Goal: Task Accomplishment & Management: Manage account settings

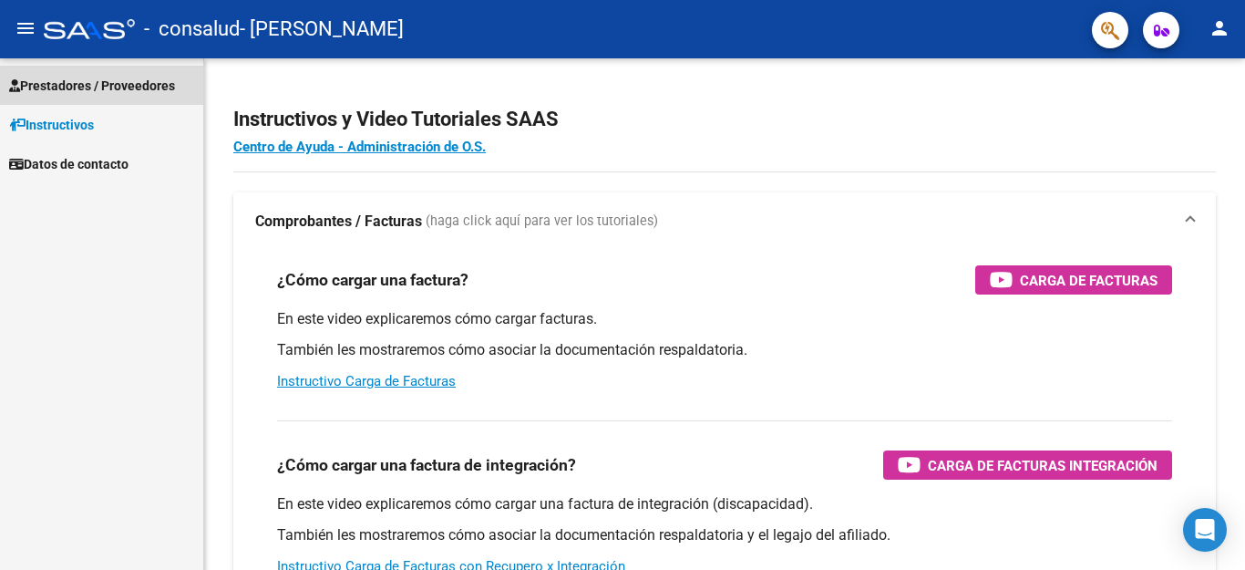
click at [127, 80] on span "Prestadores / Proveedores" at bounding box center [92, 86] width 166 height 20
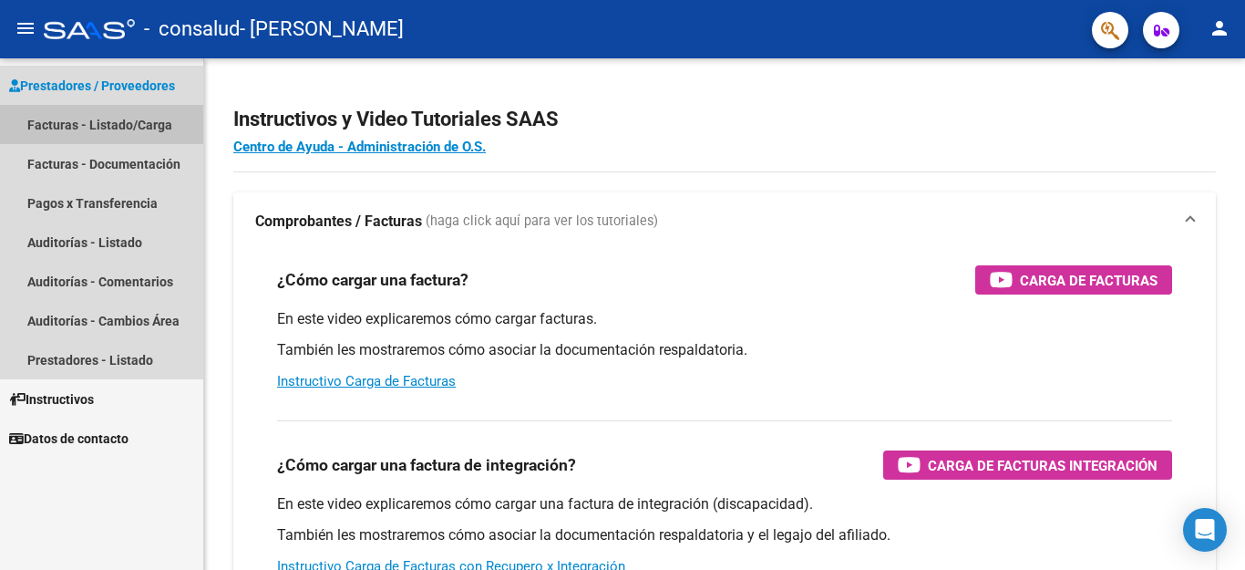
click at [92, 126] on link "Facturas - Listado/Carga" at bounding box center [101, 124] width 203 height 39
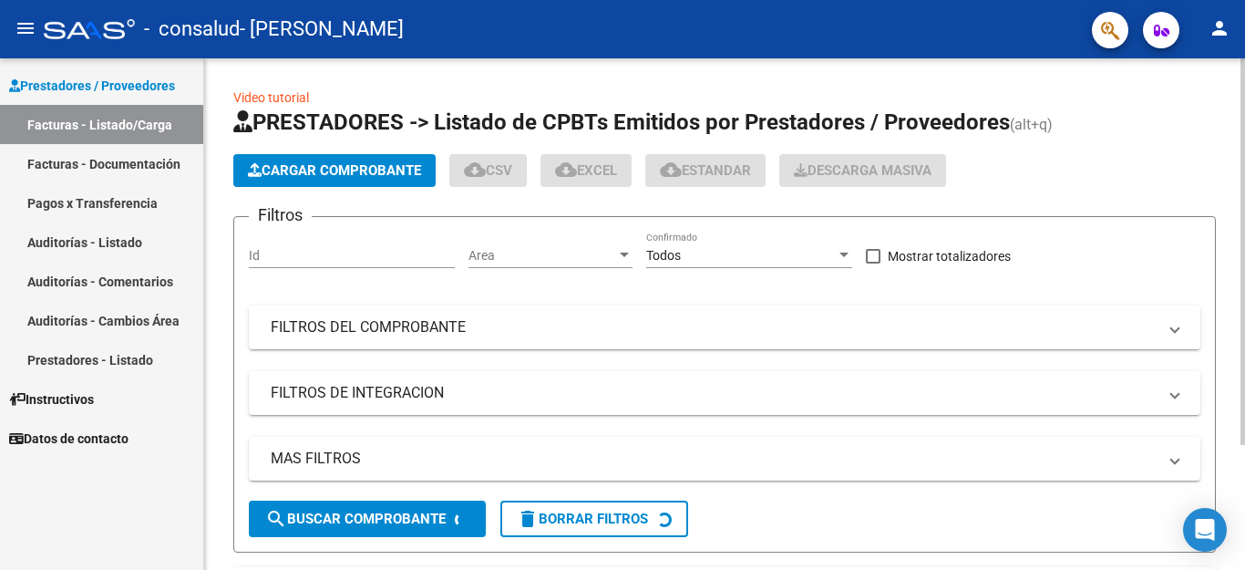
click at [1244, 417] on div at bounding box center [1242, 251] width 5 height 386
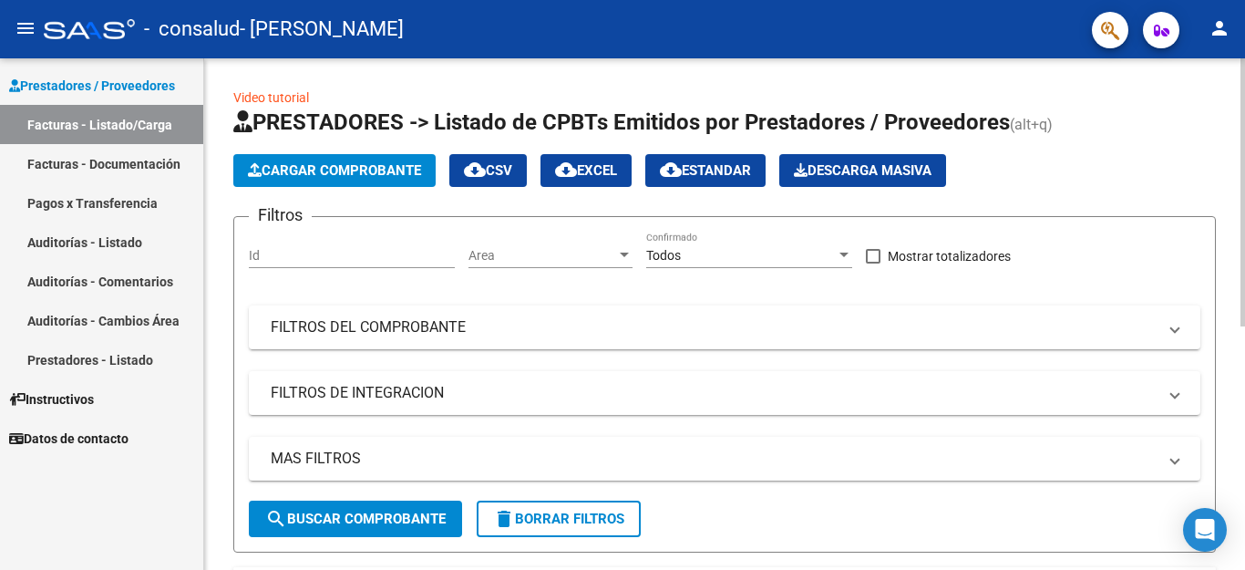
scroll to position [463, 0]
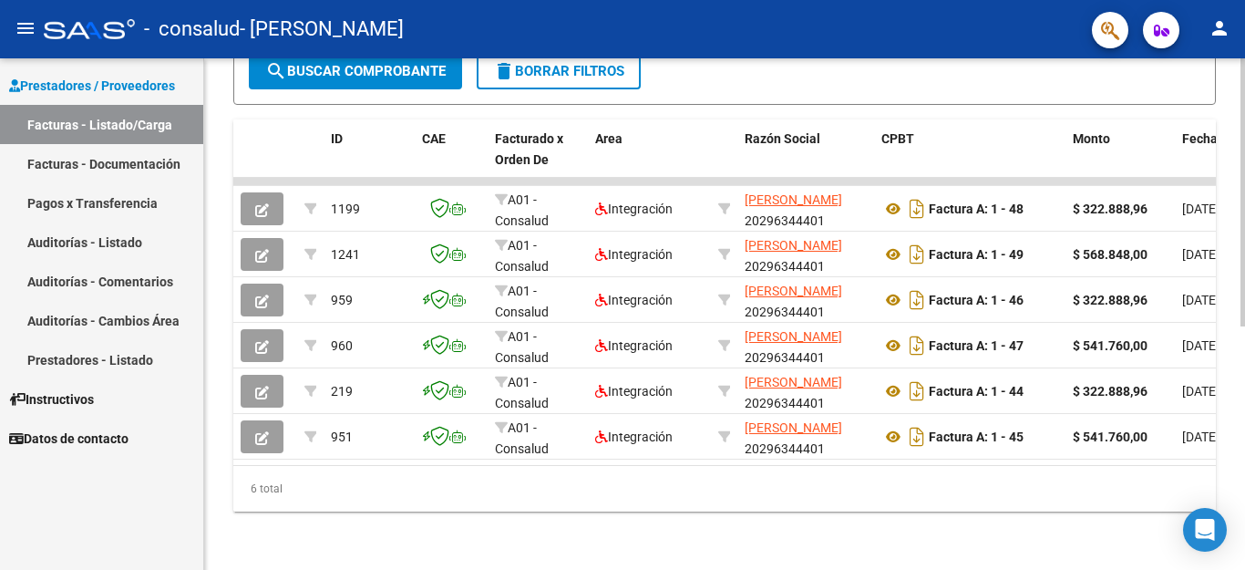
click at [1244, 326] on div at bounding box center [1242, 192] width 5 height 268
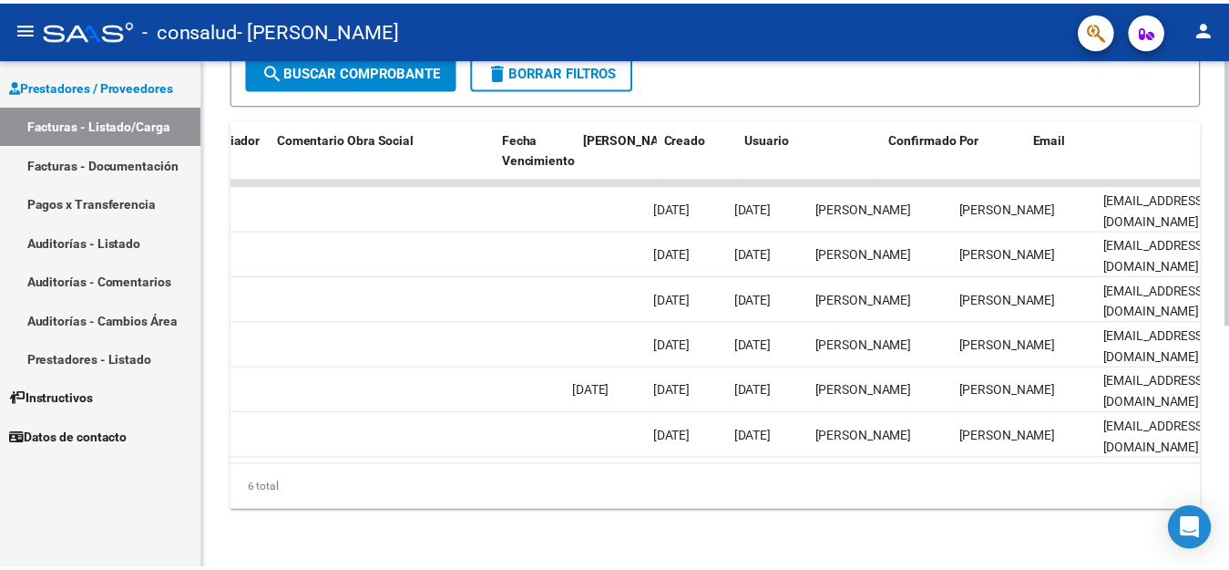
scroll to position [0, 2859]
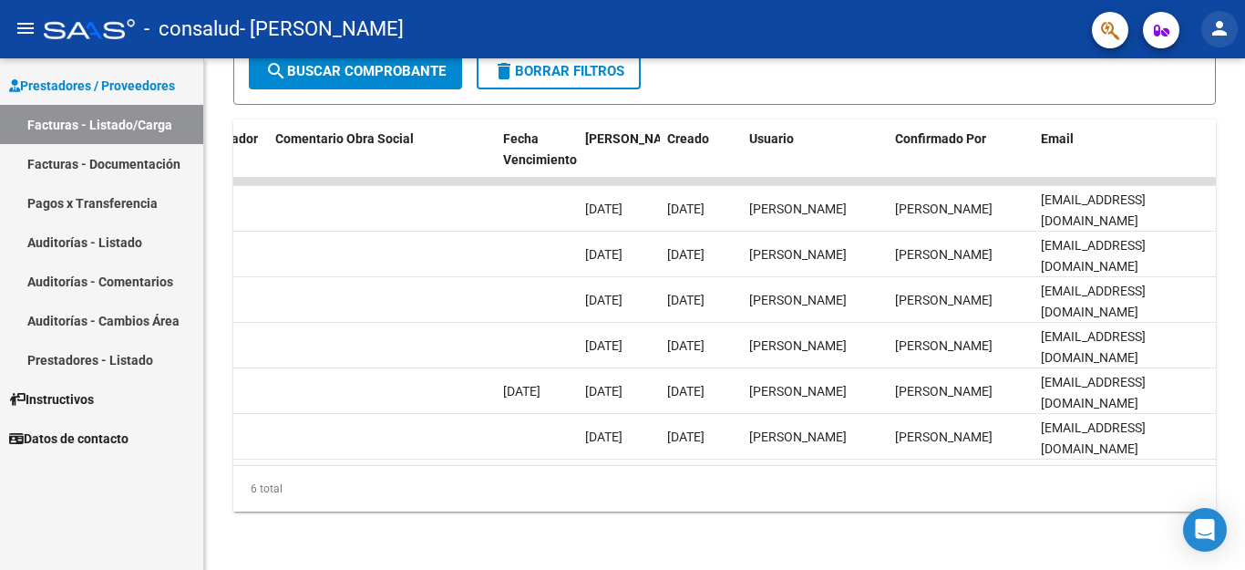
click at [1219, 35] on mat-icon "person" at bounding box center [1219, 28] width 22 height 22
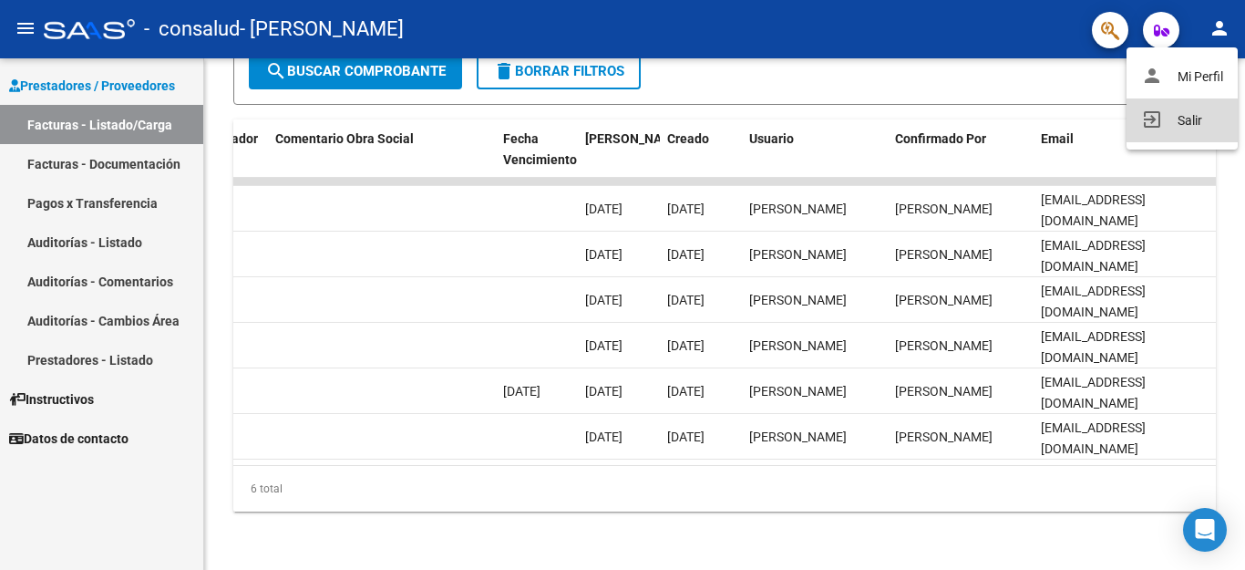
click at [1188, 123] on button "exit_to_app Salir" at bounding box center [1181, 120] width 111 height 44
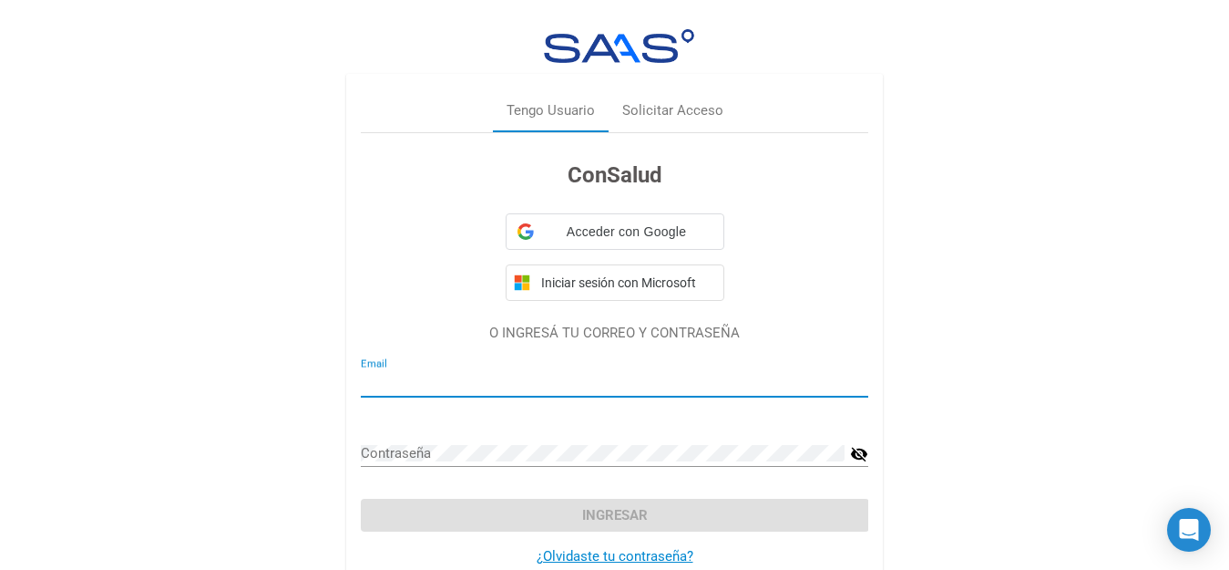
type input "[EMAIL_ADDRESS][DOMAIN_NAME]"
